Goal: Find specific page/section

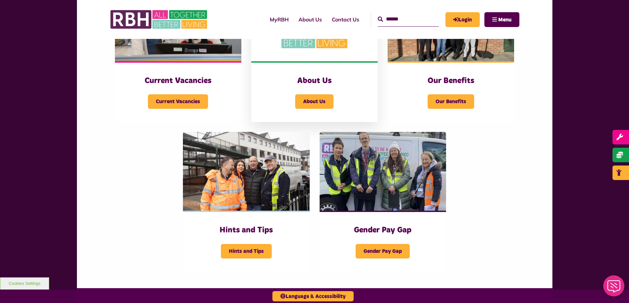
scroll to position [231, 0]
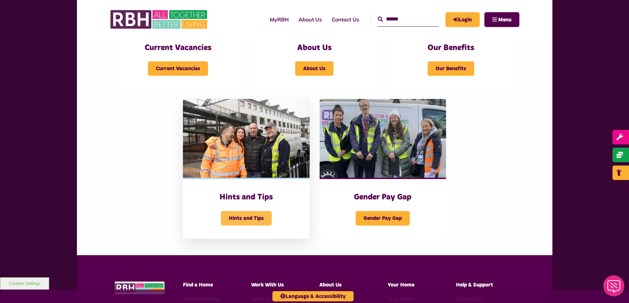
click at [249, 217] on span "Hints and Tips" at bounding box center [246, 218] width 51 height 15
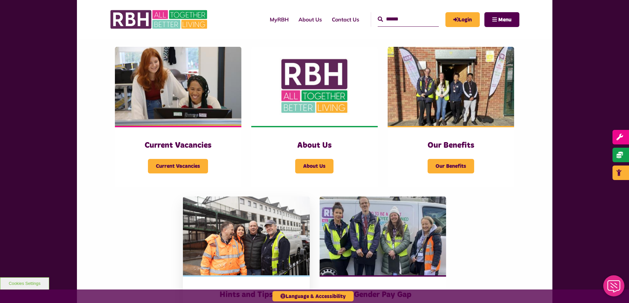
scroll to position [99, 0]
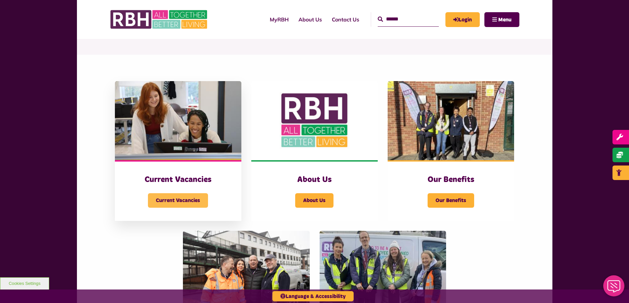
click at [184, 203] on span "Current Vacancies" at bounding box center [178, 200] width 60 height 15
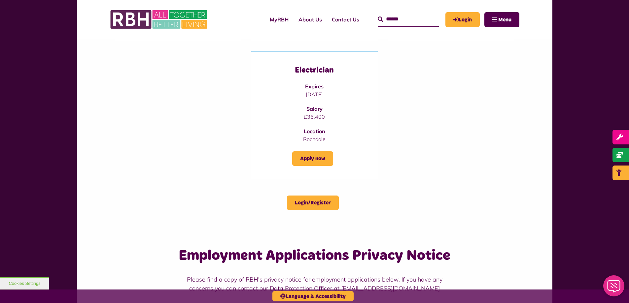
scroll to position [198, 0]
